Goal: Use online tool/utility: Utilize a website feature to perform a specific function

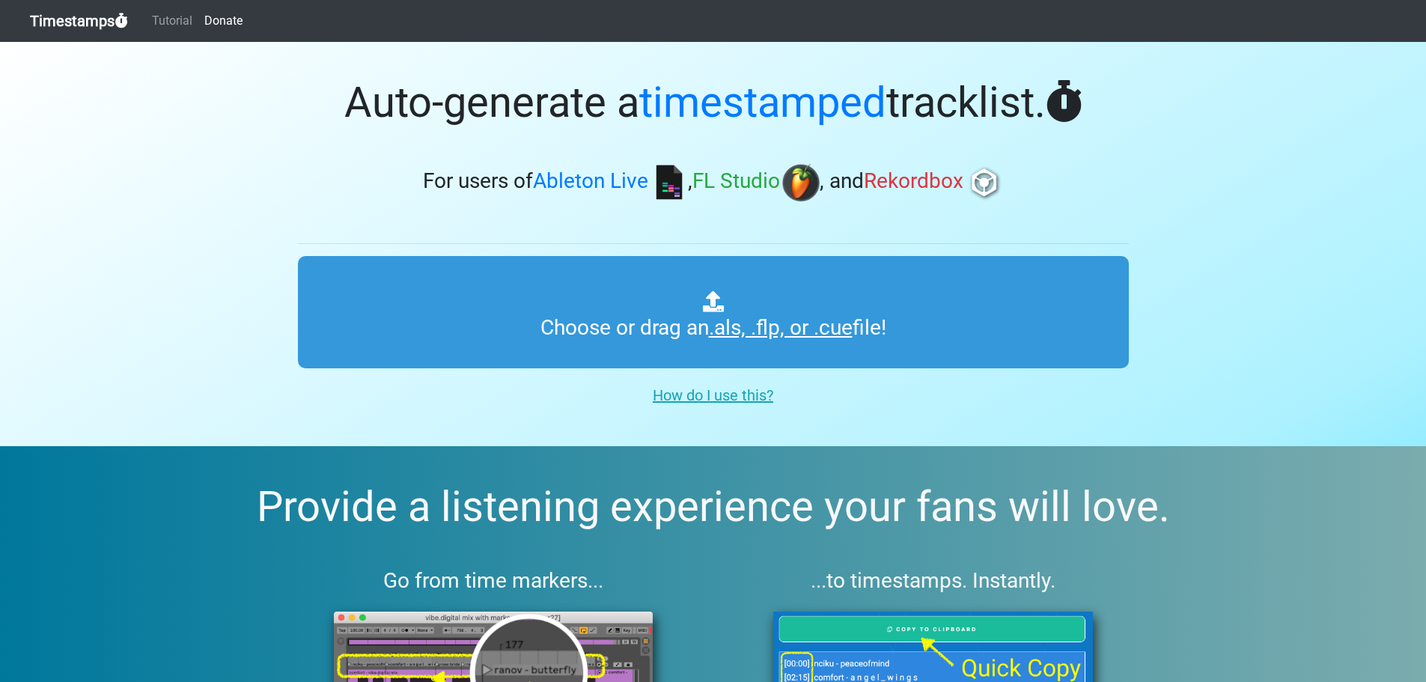
type input "C:\fakepath\01 Vocal Trance 48.cue"
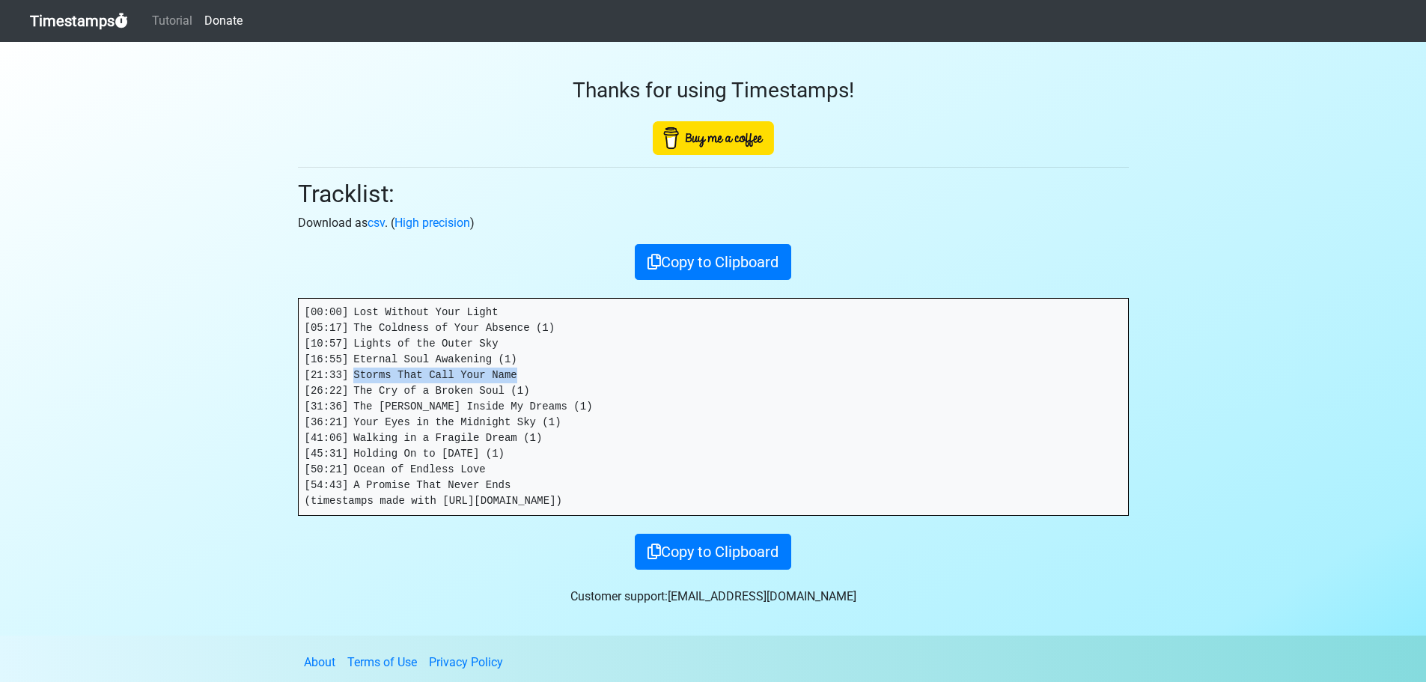
drag, startPoint x: 513, startPoint y: 373, endPoint x: 353, endPoint y: 368, distance: 160.3
click at [353, 368] on pre "[00:00] Lost Without Your Light [05:17] The Coldness of Your Absence (1) [10:57…" at bounding box center [714, 407] width 830 height 216
click at [499, 487] on pre "[00:00] Lost Without Your Light [05:17] The Coldness of Your Absence (1) [10:57…" at bounding box center [714, 407] width 830 height 216
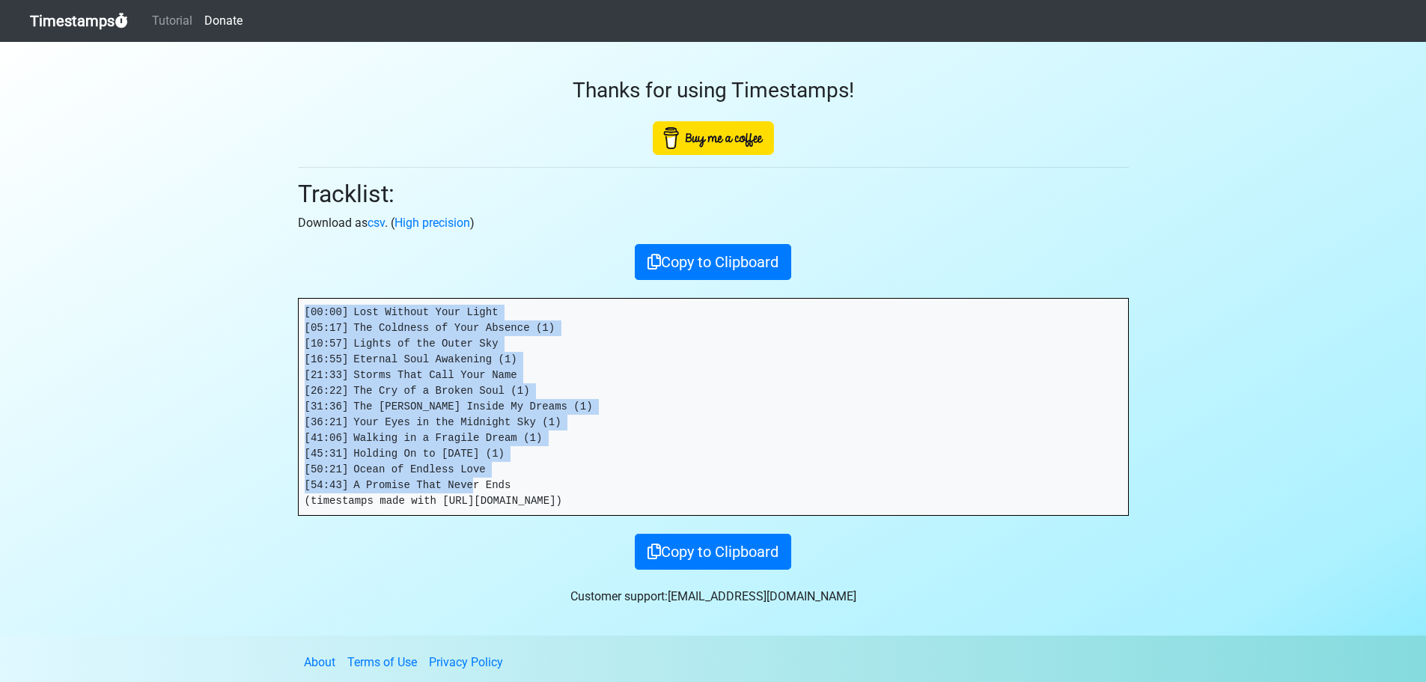
drag, startPoint x: 499, startPoint y: 487, endPoint x: 263, endPoint y: 308, distance: 296.2
click at [263, 308] on section "Thanks for using Timestamps! Tracklist: Download as csv . ( High precision ) Co…" at bounding box center [713, 339] width 1426 height 594
copy pre "[00:00] Lost Without Your Light [05:17] The Coldness of Your Absence (1) [10:57…"
